Goal: Information Seeking & Learning: Learn about a topic

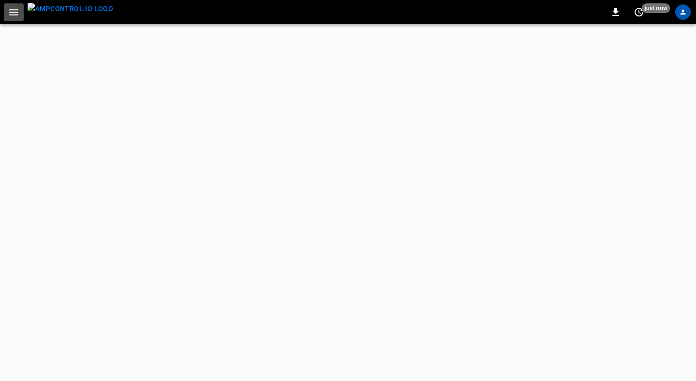
click at [16, 15] on icon "button" at bounding box center [13, 12] width 9 height 6
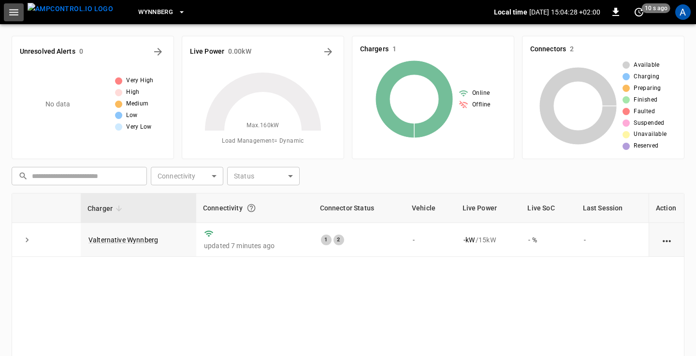
click at [14, 14] on icon "button" at bounding box center [13, 12] width 9 height 6
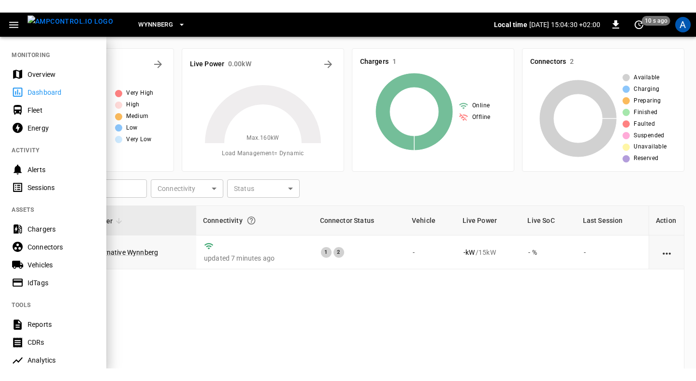
scroll to position [125, 0]
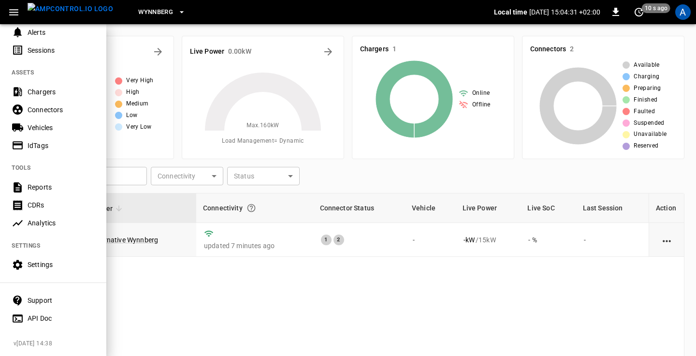
click at [32, 317] on div "API Doc" at bounding box center [61, 318] width 67 height 10
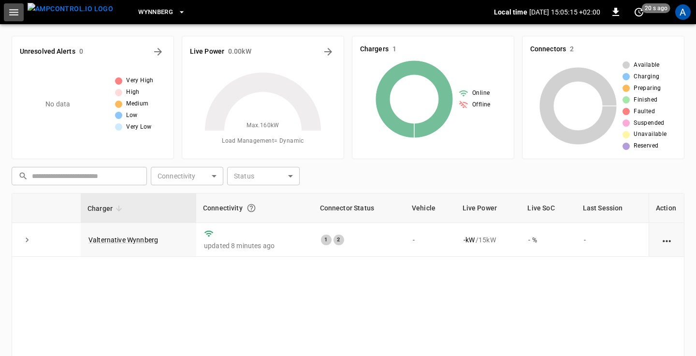
click at [9, 16] on icon "button" at bounding box center [14, 12] width 12 height 12
